Goal: Task Accomplishment & Management: Manage account settings

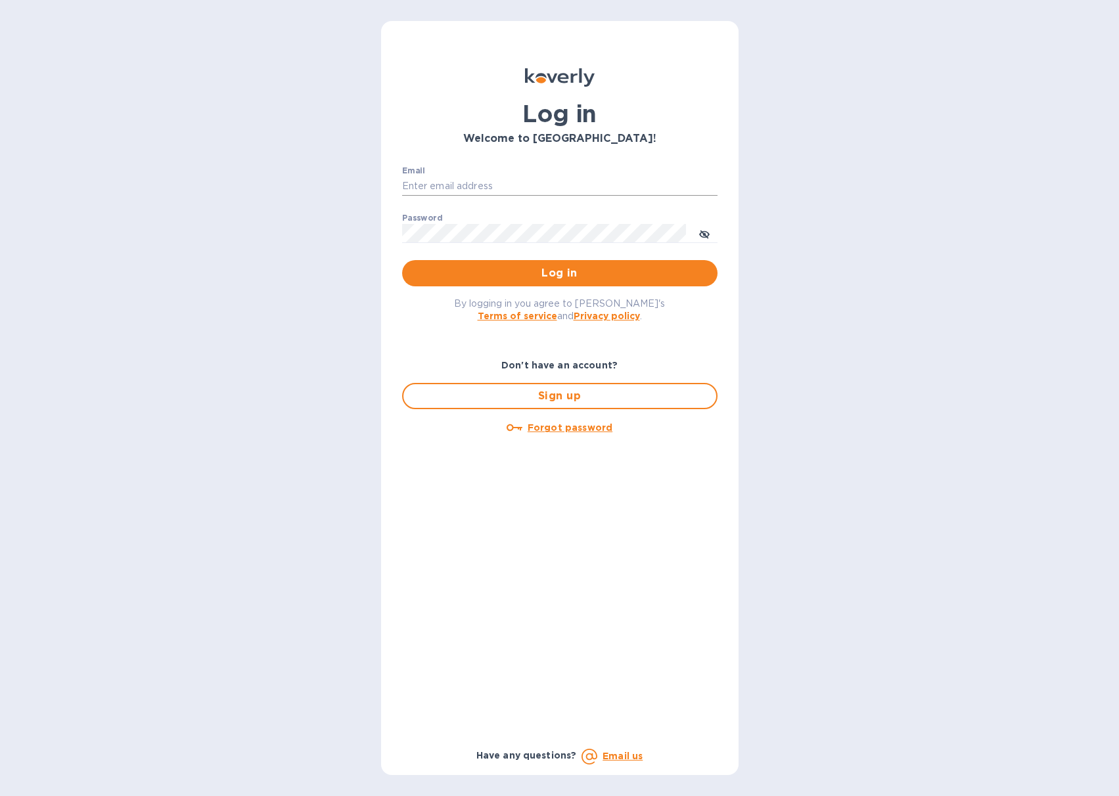
click at [450, 188] on input "Email" at bounding box center [559, 187] width 315 height 20
type input "jeff@jdselections.com"
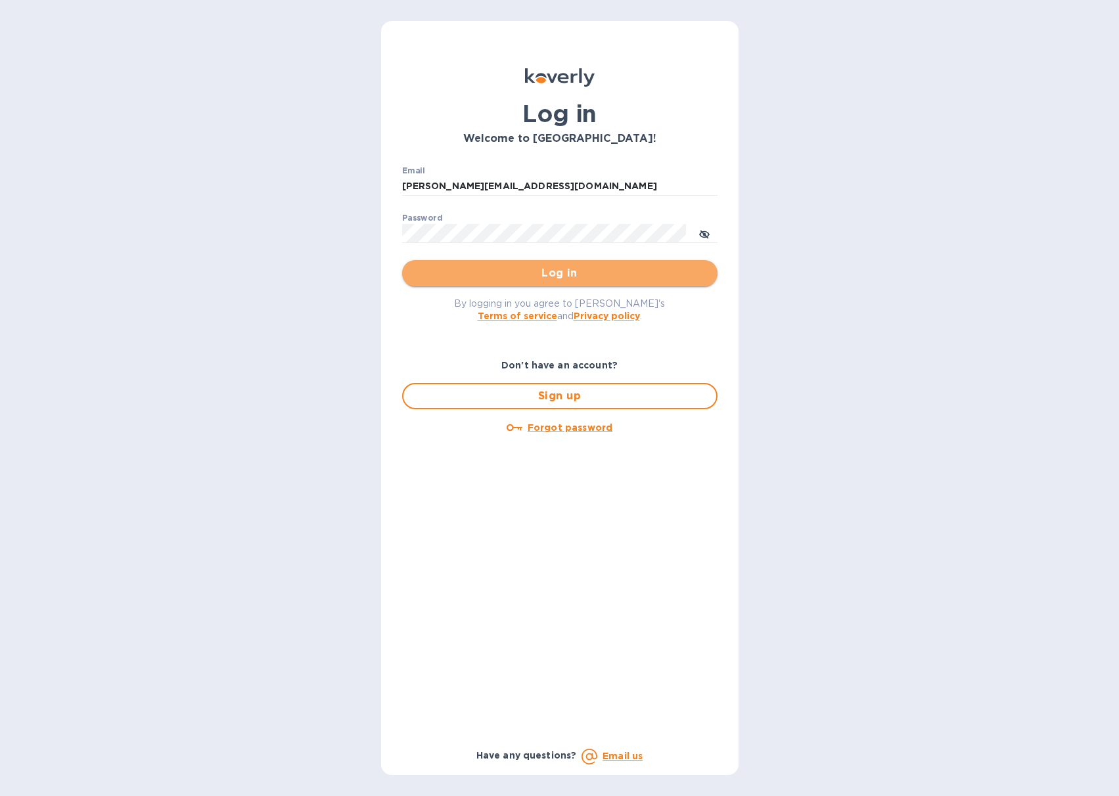
click at [486, 273] on span "Log in" at bounding box center [560, 273] width 294 height 16
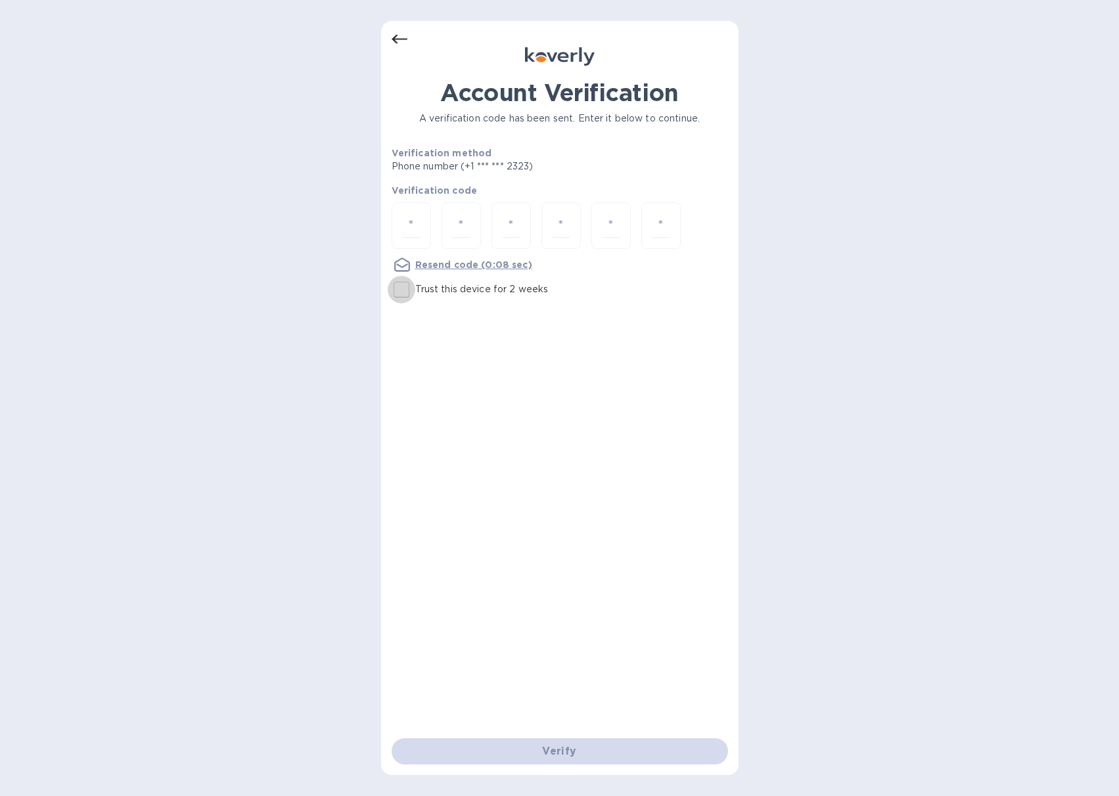
click at [399, 287] on input "Trust this device for 2 weeks" at bounding box center [402, 290] width 28 height 28
checkbox input "true"
click at [407, 233] on input "number" at bounding box center [411, 226] width 17 height 24
type input "1"
type input "4"
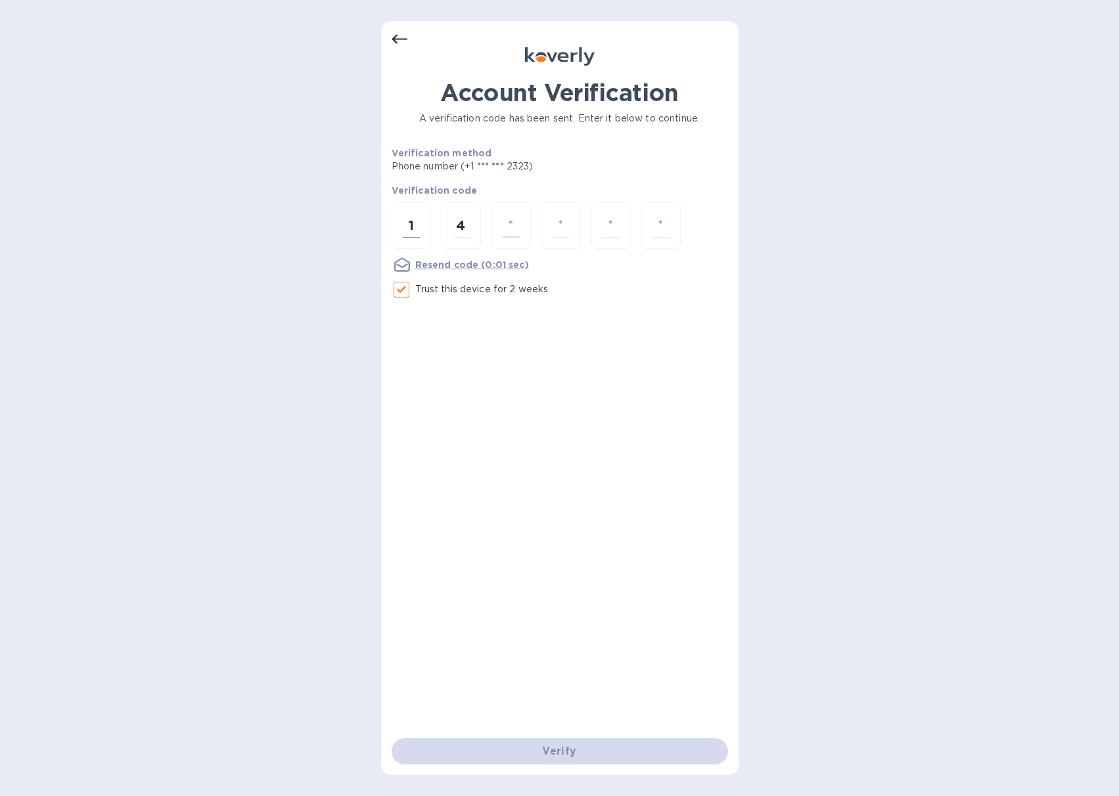
type input "2"
type input "9"
type input "2"
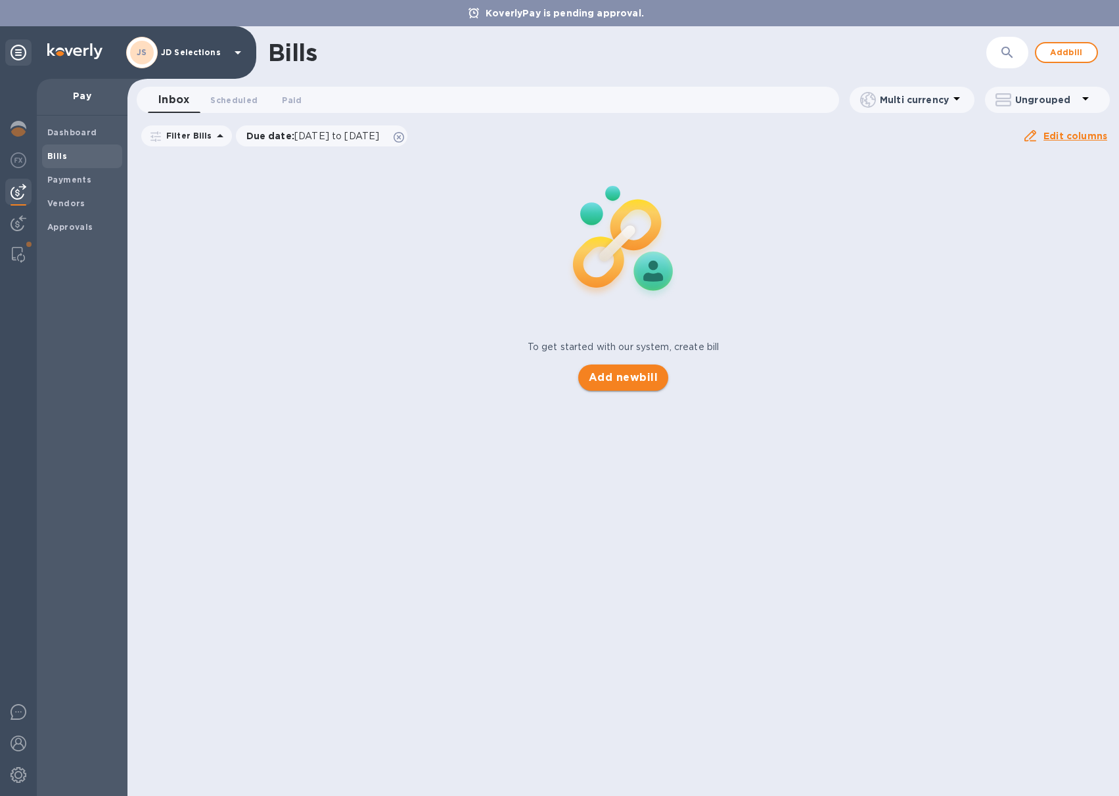
click at [637, 383] on span "Add new bill" at bounding box center [623, 378] width 69 height 16
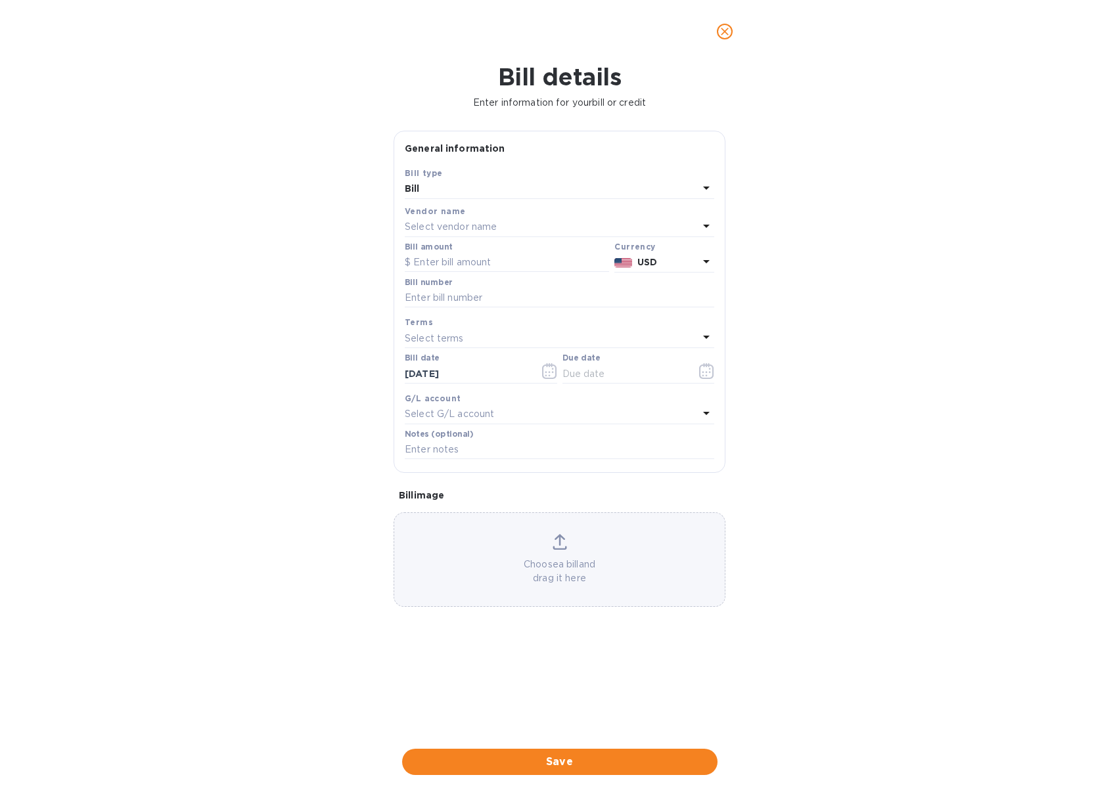
click at [499, 223] on div "Select vendor name" at bounding box center [552, 227] width 294 height 18
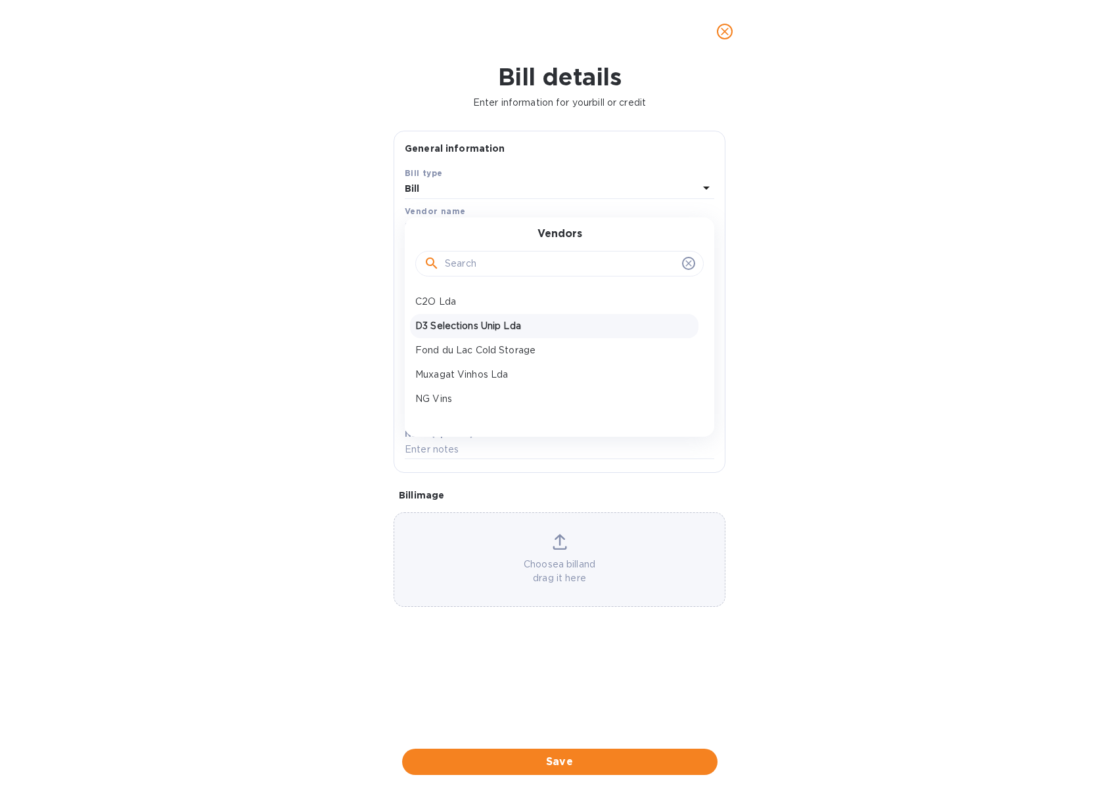
click at [503, 323] on p "D3 Selections Unip Lda" at bounding box center [554, 326] width 278 height 14
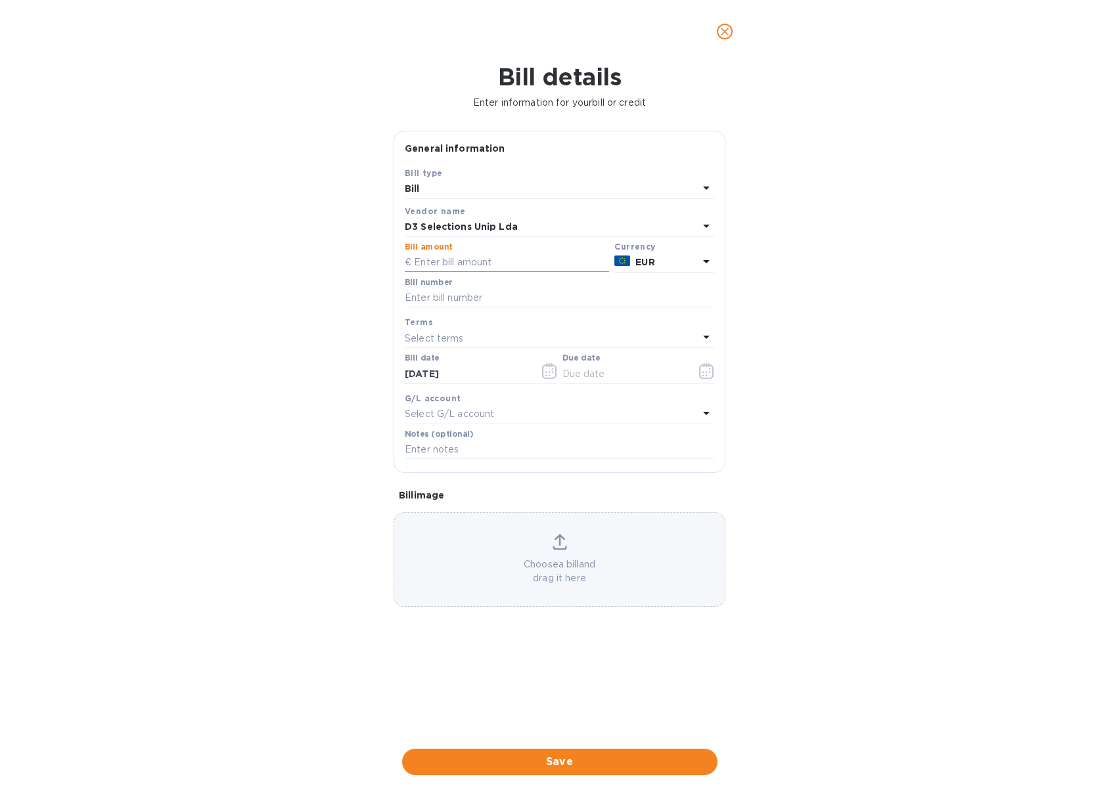
click at [468, 263] on input "text" at bounding box center [507, 263] width 204 height 20
type input "65,500"
click at [626, 378] on input "text" at bounding box center [624, 374] width 124 height 20
click at [701, 370] on icon "button" at bounding box center [706, 371] width 15 height 16
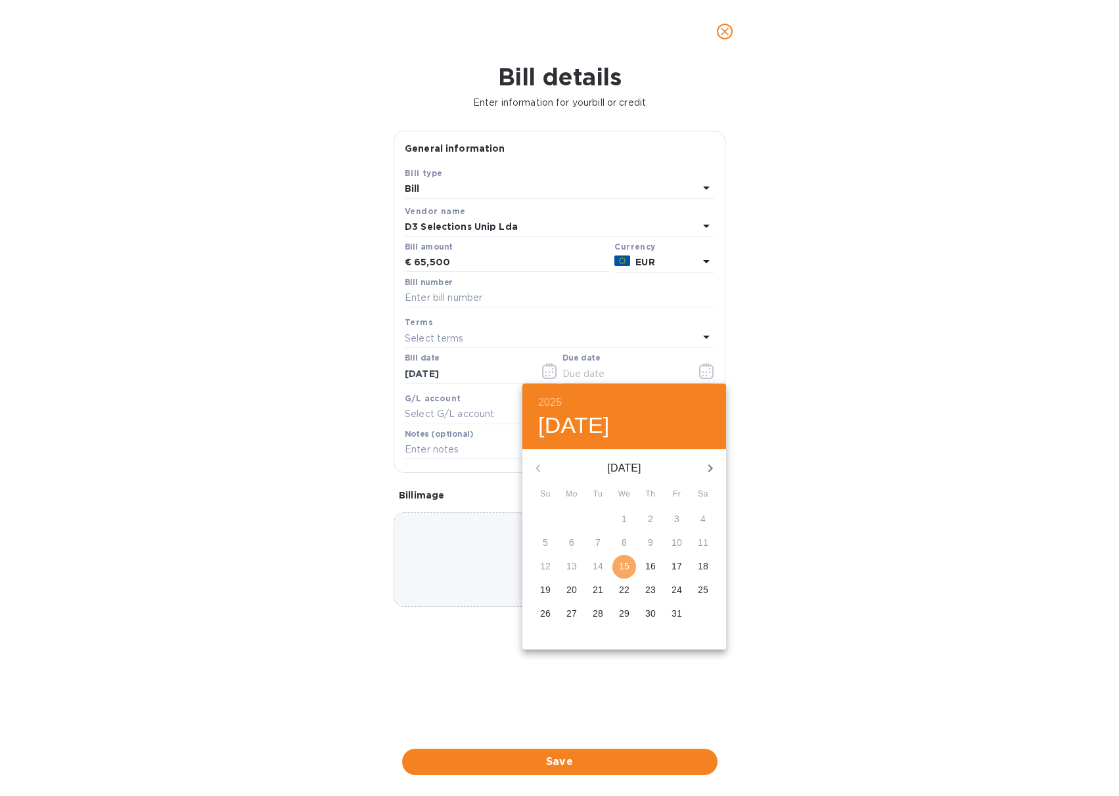
click at [628, 570] on p "15" at bounding box center [624, 566] width 11 height 13
type input "[DATE]"
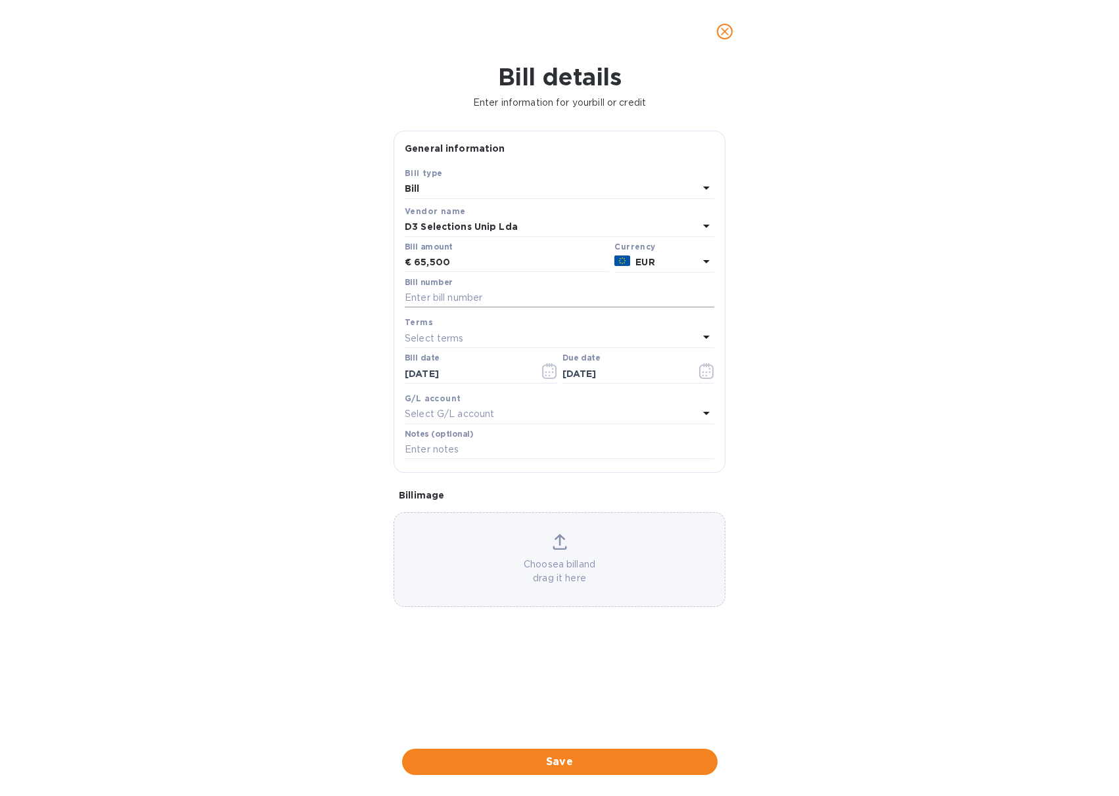
click at [435, 296] on input "text" at bounding box center [559, 298] width 309 height 20
type input "101525"
click at [561, 755] on span "Save" at bounding box center [560, 762] width 294 height 16
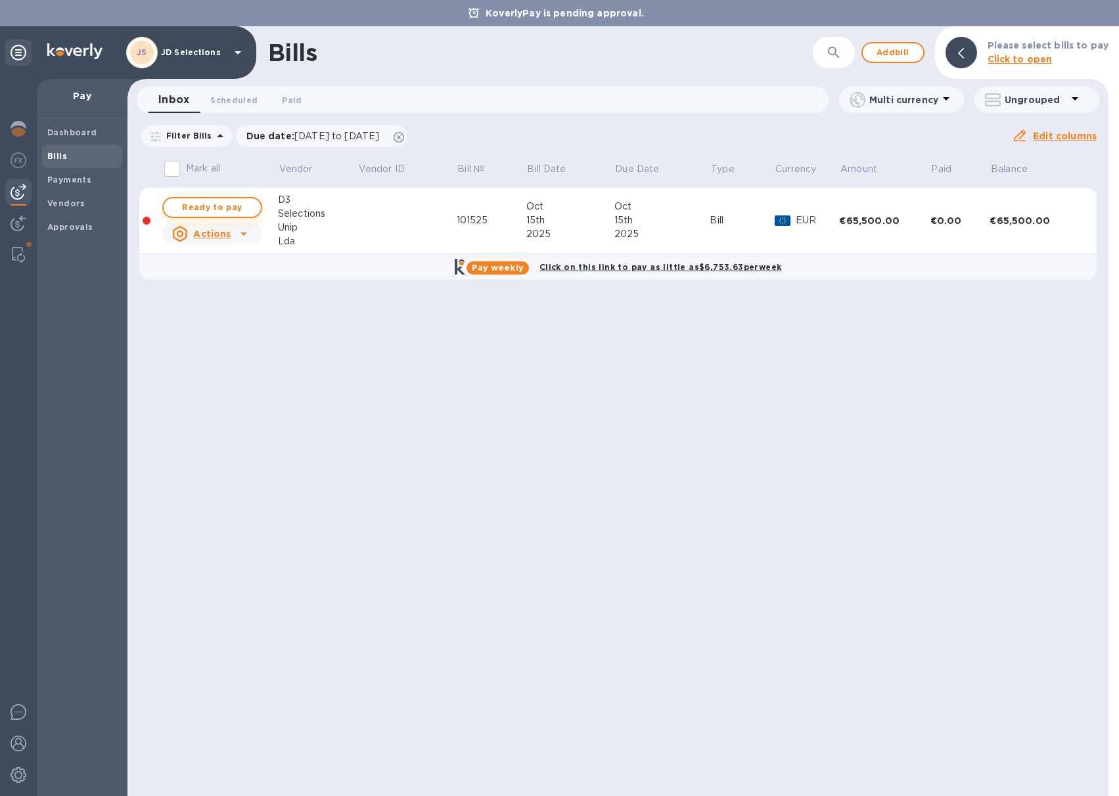
click at [225, 207] on span "Ready to pay" at bounding box center [212, 208] width 76 height 16
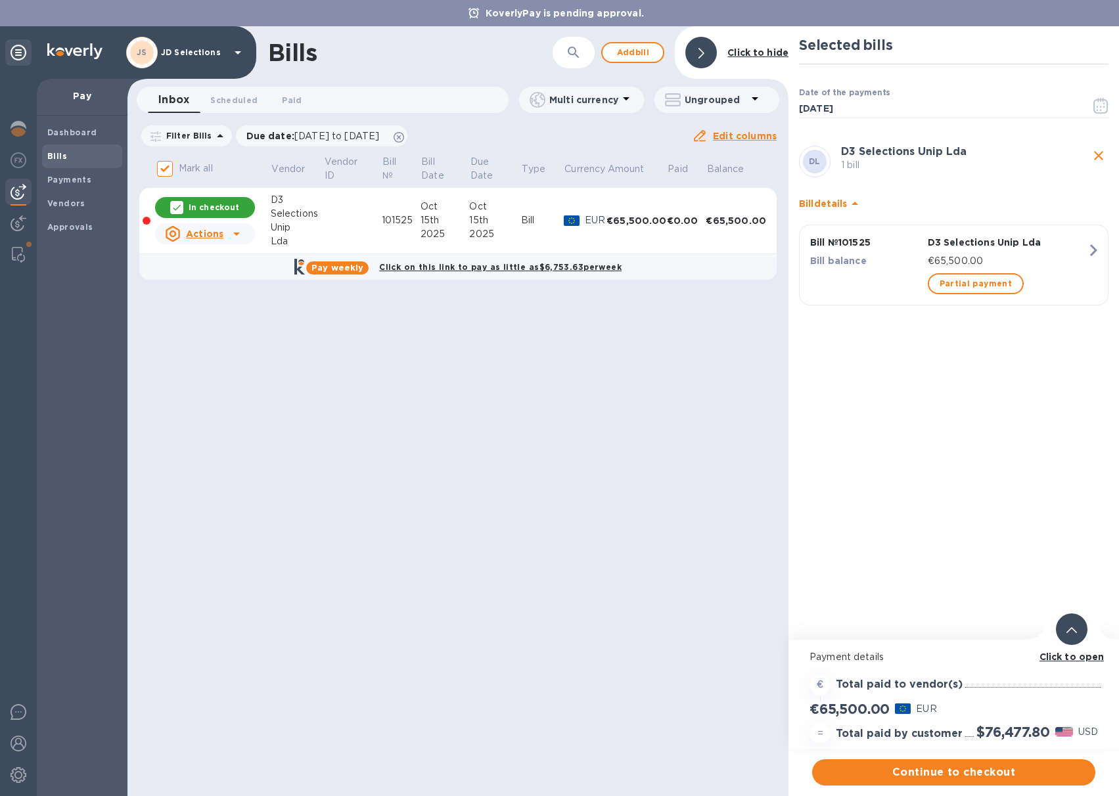
click at [219, 304] on div "Bills ​ Add [PERSON_NAME] to hide Inbox 0 Scheduled 0 Paid 0 Multi currency Ung…" at bounding box center [457, 411] width 661 height 770
click at [1102, 160] on icon "close" at bounding box center [1098, 155] width 9 height 9
checkbox input "false"
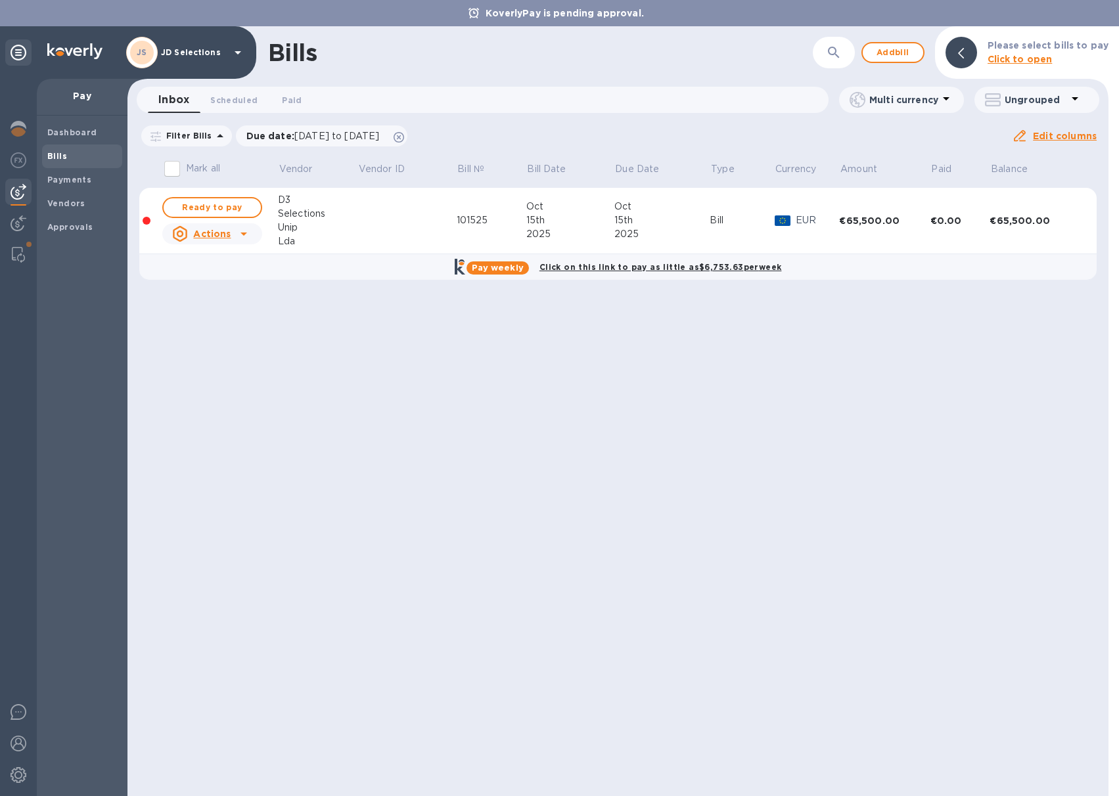
click at [243, 233] on icon at bounding box center [243, 234] width 7 height 3
click at [302, 268] on div at bounding box center [559, 398] width 1119 height 796
click at [861, 219] on div "€65,500.00" at bounding box center [884, 220] width 91 height 13
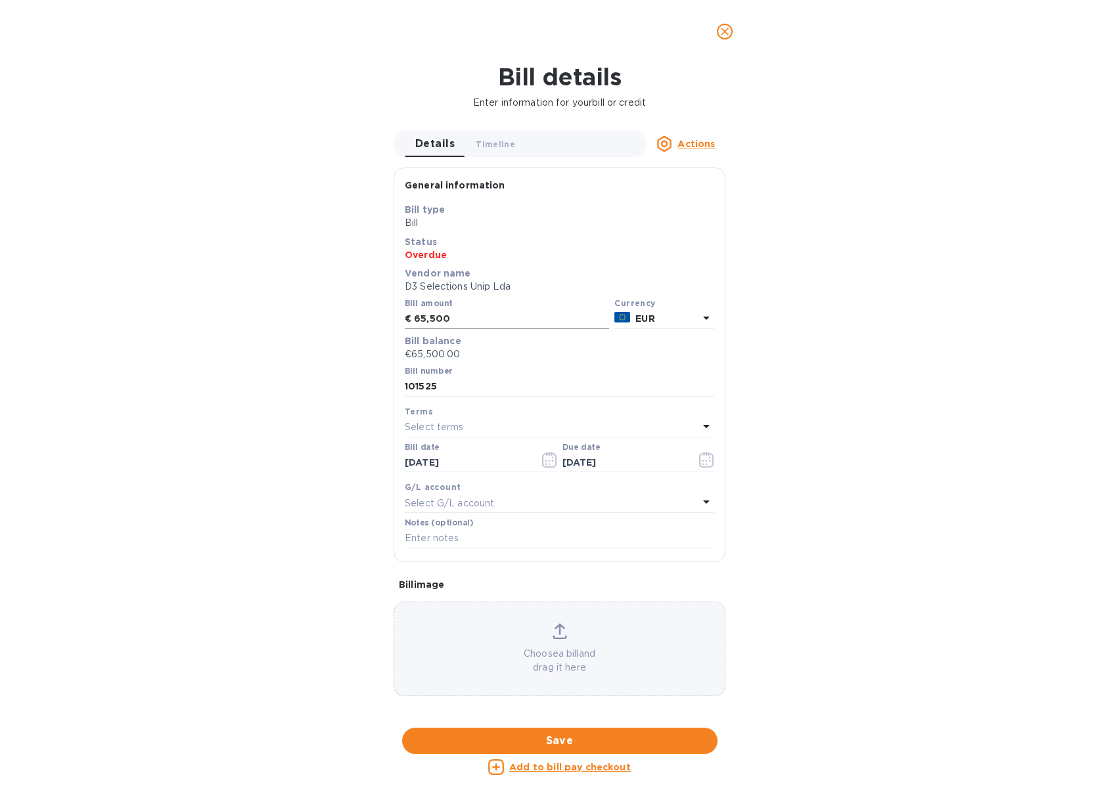
click at [436, 322] on input "65,500" at bounding box center [511, 319] width 195 height 20
type input "64,500"
click at [540, 747] on span "Save" at bounding box center [560, 741] width 294 height 16
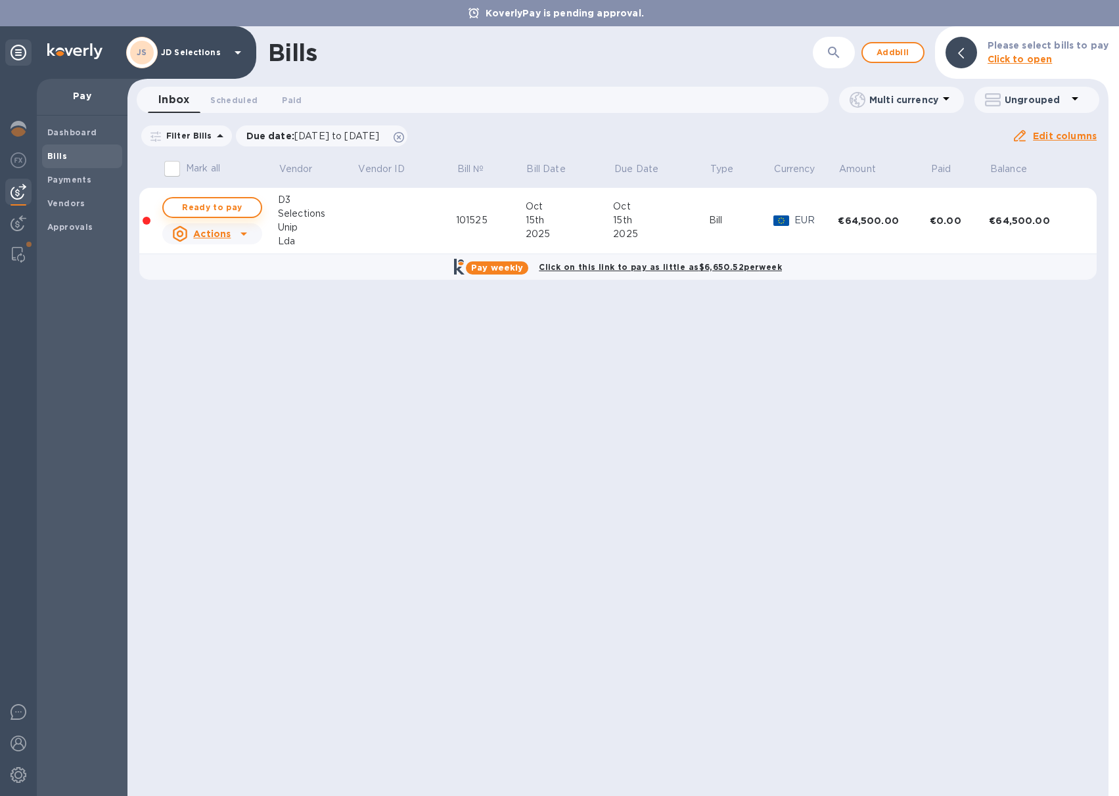
click at [234, 212] on span "Ready to pay" at bounding box center [212, 208] width 76 height 16
checkbox input "true"
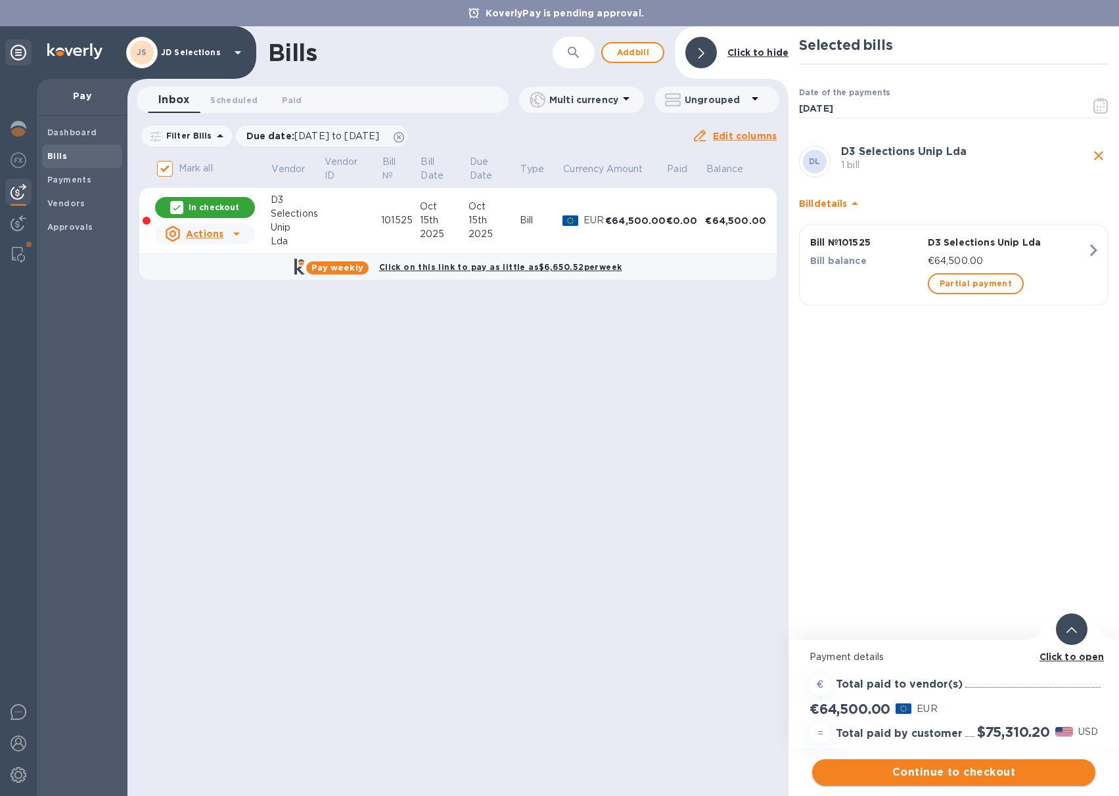
click at [946, 766] on span "Continue to checkout" at bounding box center [954, 773] width 262 height 16
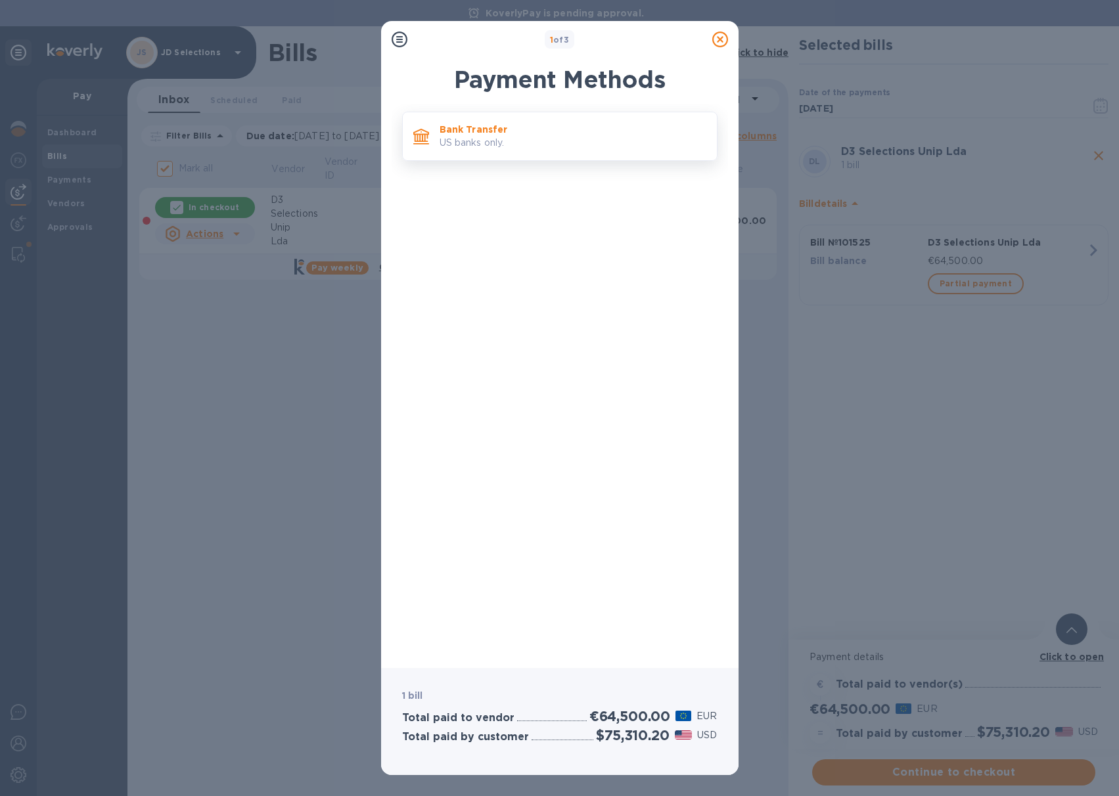
click at [516, 141] on p "US banks only." at bounding box center [573, 143] width 267 height 14
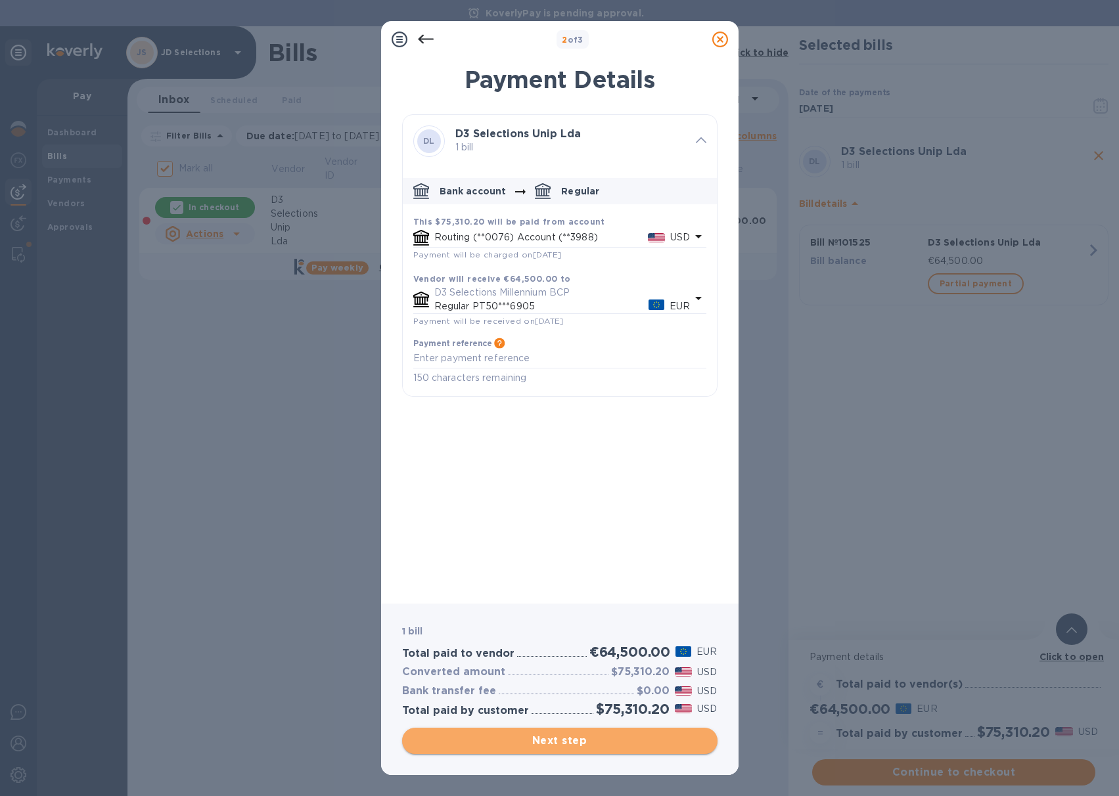
click at [554, 746] on span "Next step" at bounding box center [560, 741] width 294 height 16
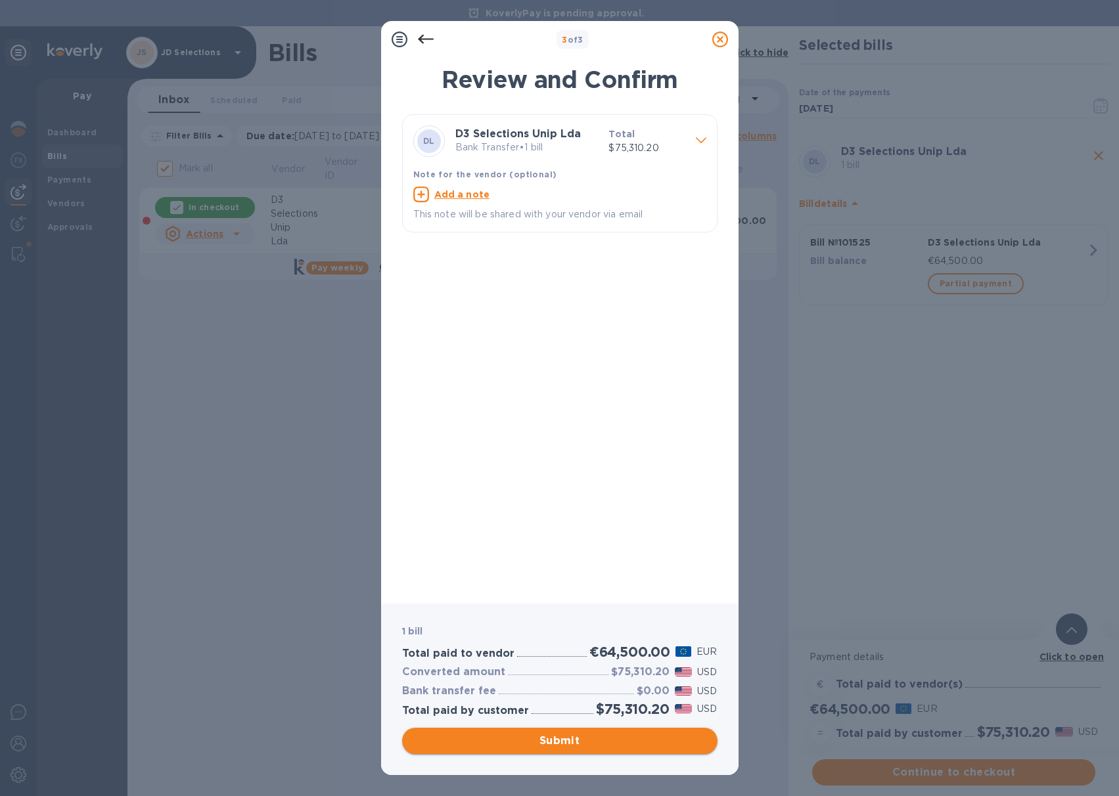
click at [543, 738] on span "Submit" at bounding box center [560, 741] width 294 height 16
